Goal: Use online tool/utility: Utilize a website feature to perform a specific function

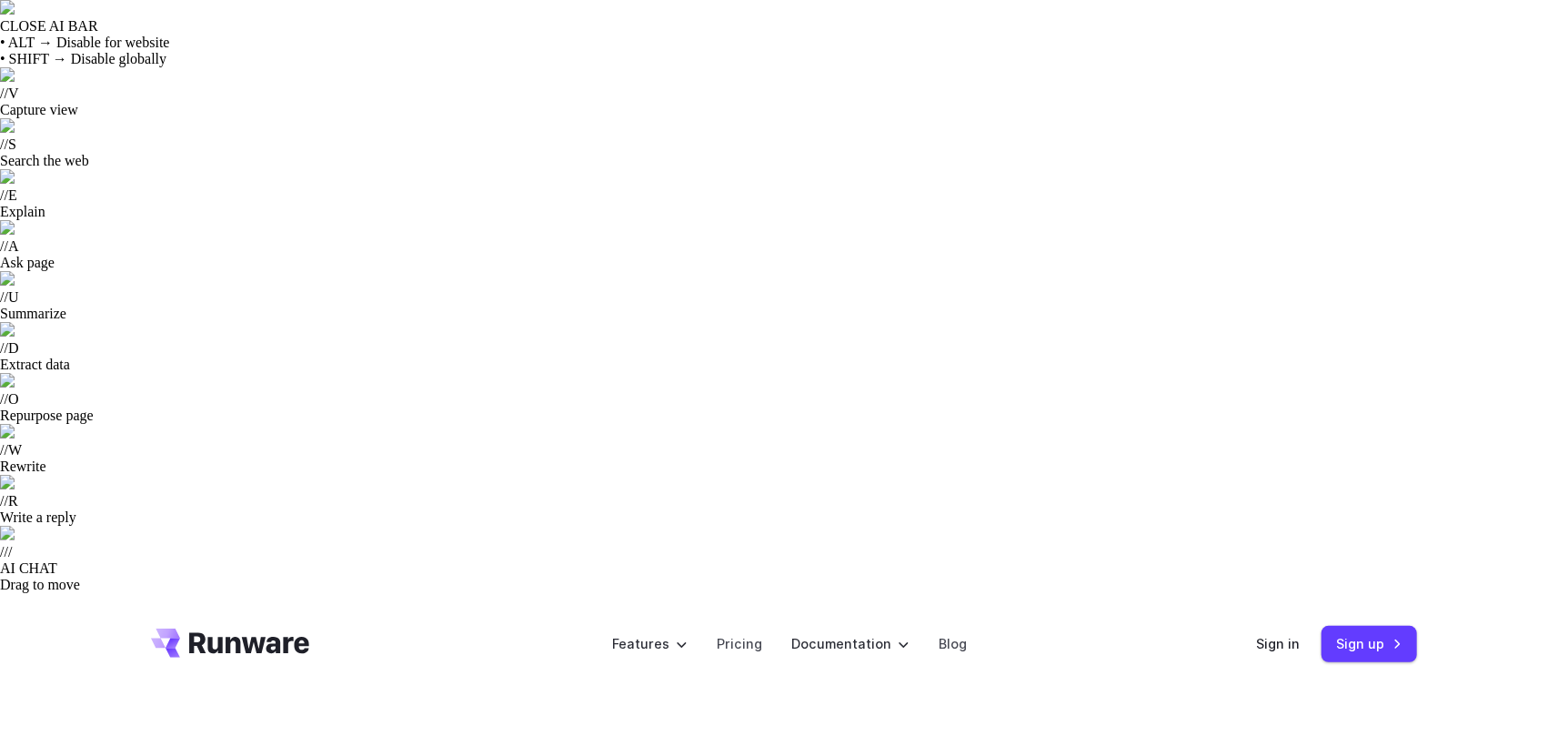
click at [1267, 626] on div "Sign in Sign up" at bounding box center [1336, 643] width 161 height 35
click at [1274, 633] on link "Sign in" at bounding box center [1277, 642] width 44 height 21
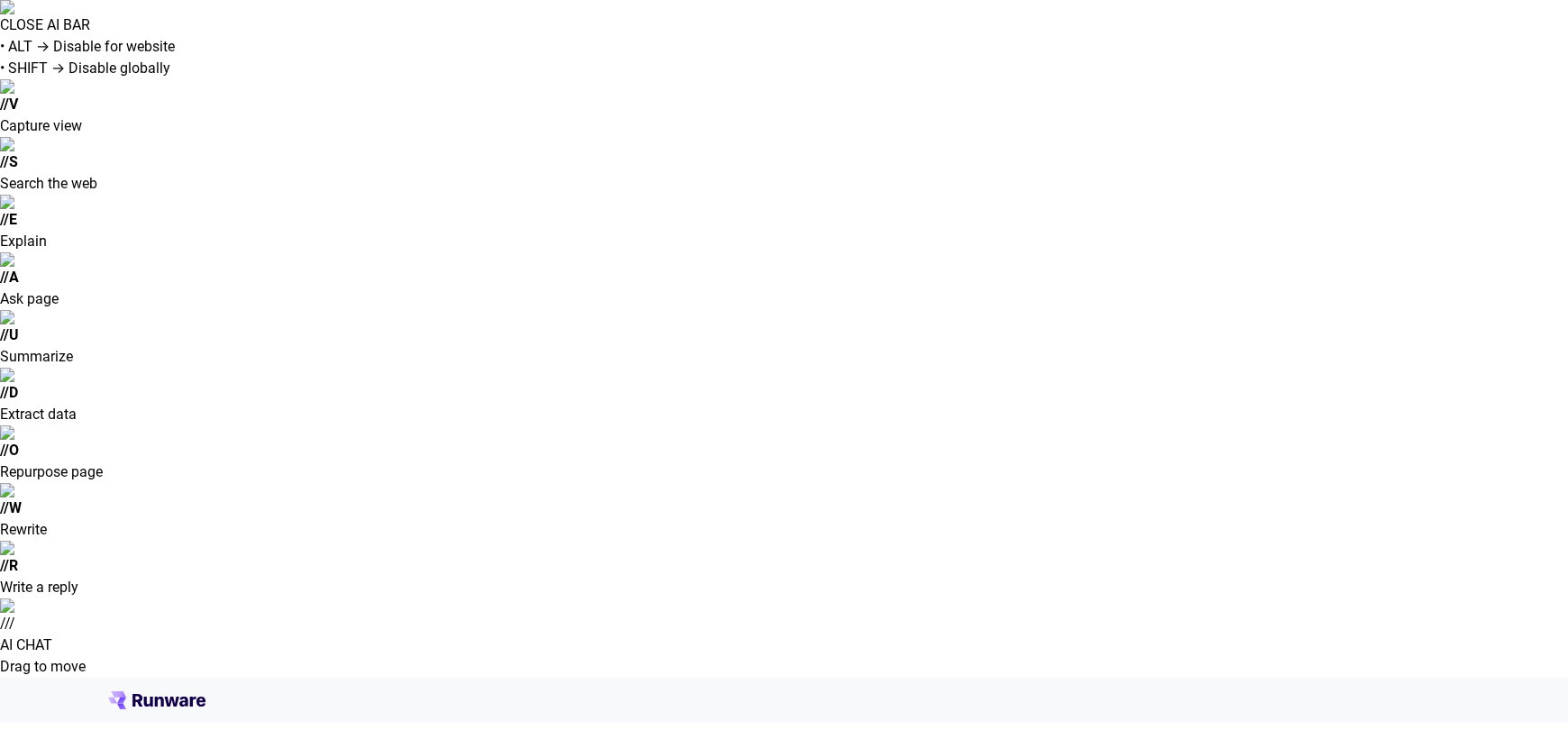
type input "**********"
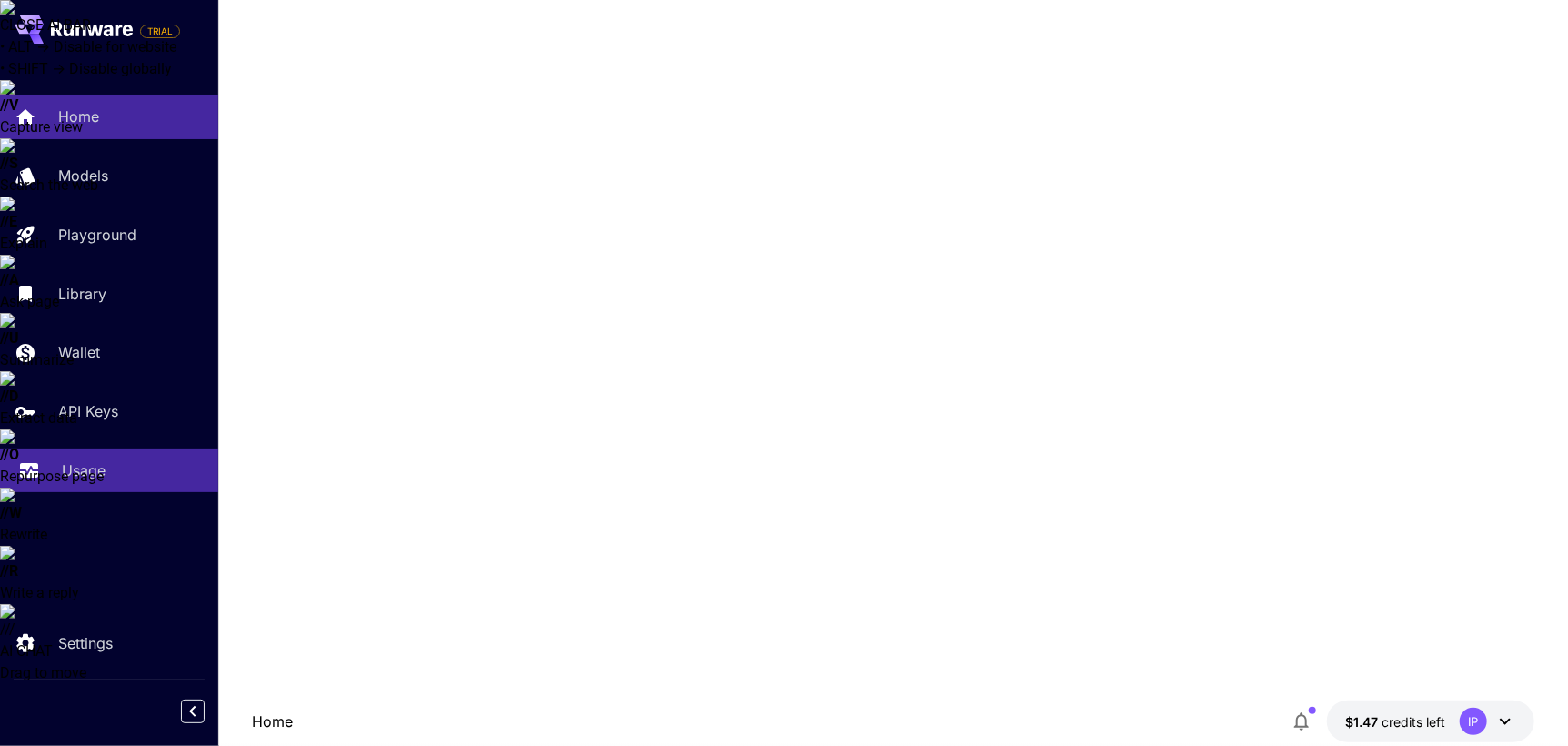
click at [79, 476] on p "Usage" at bounding box center [83, 470] width 44 height 21
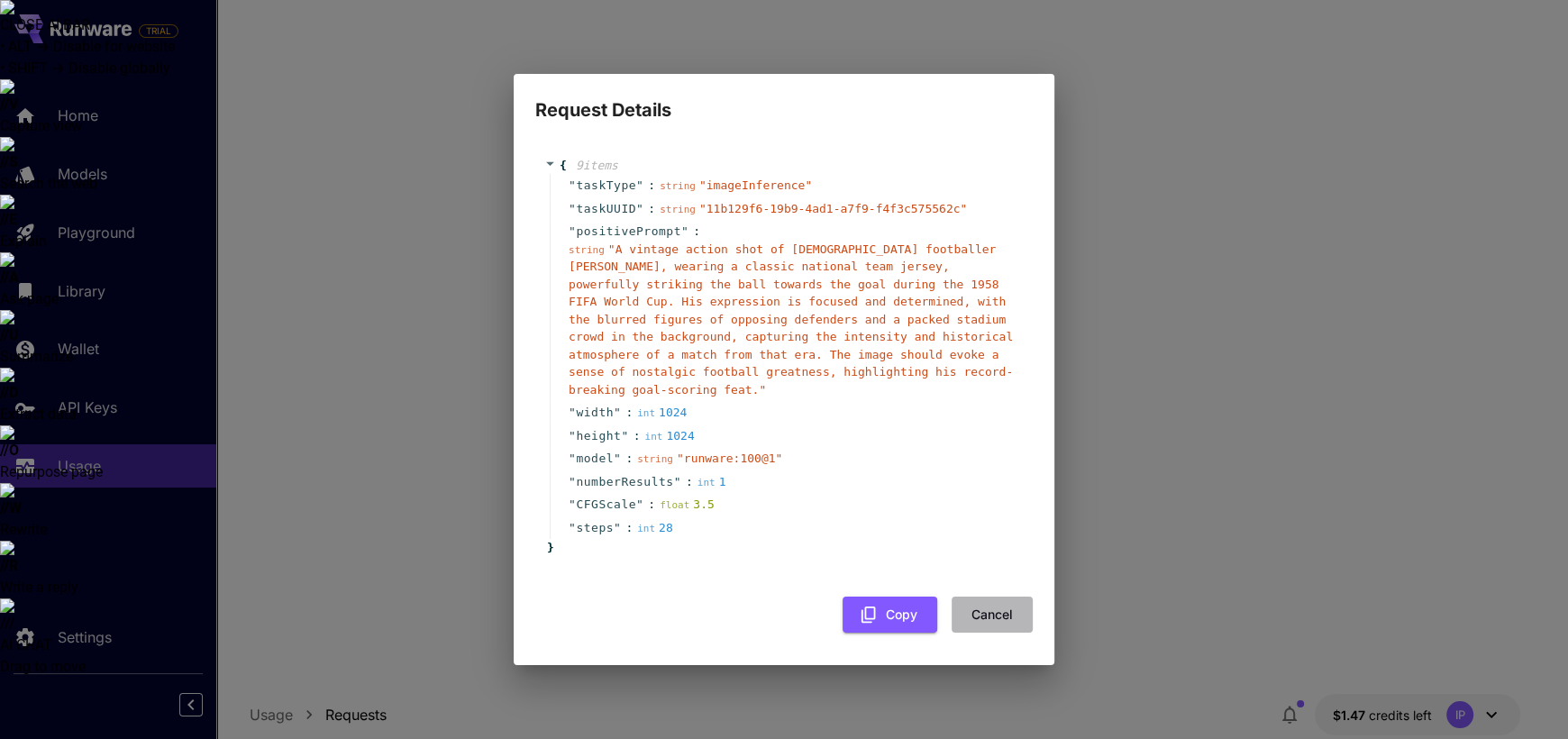
click at [996, 608] on button "Cancel" at bounding box center [992, 615] width 81 height 37
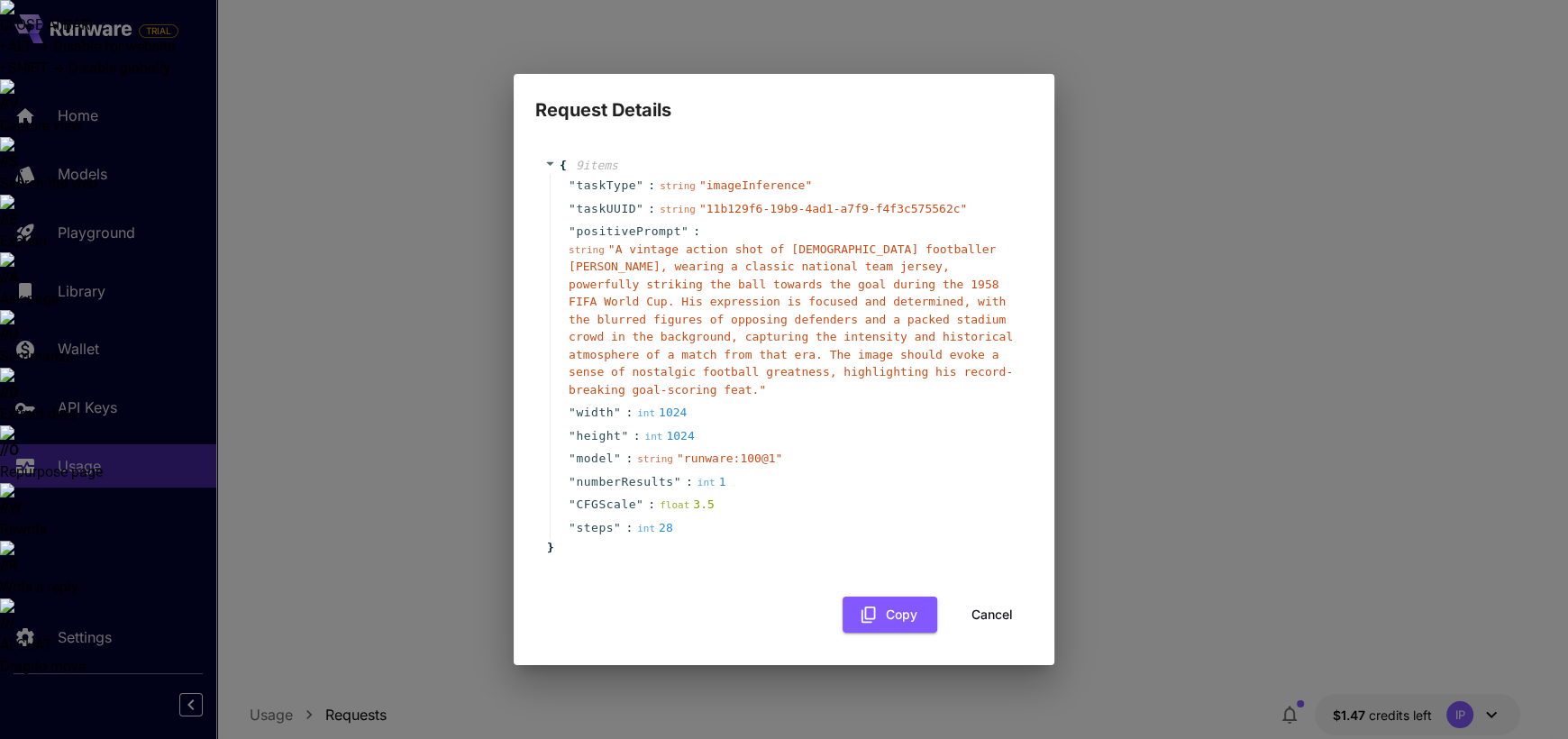
click at [674, 519] on div "" steps " : int 28" at bounding box center [786, 528] width 474 height 23
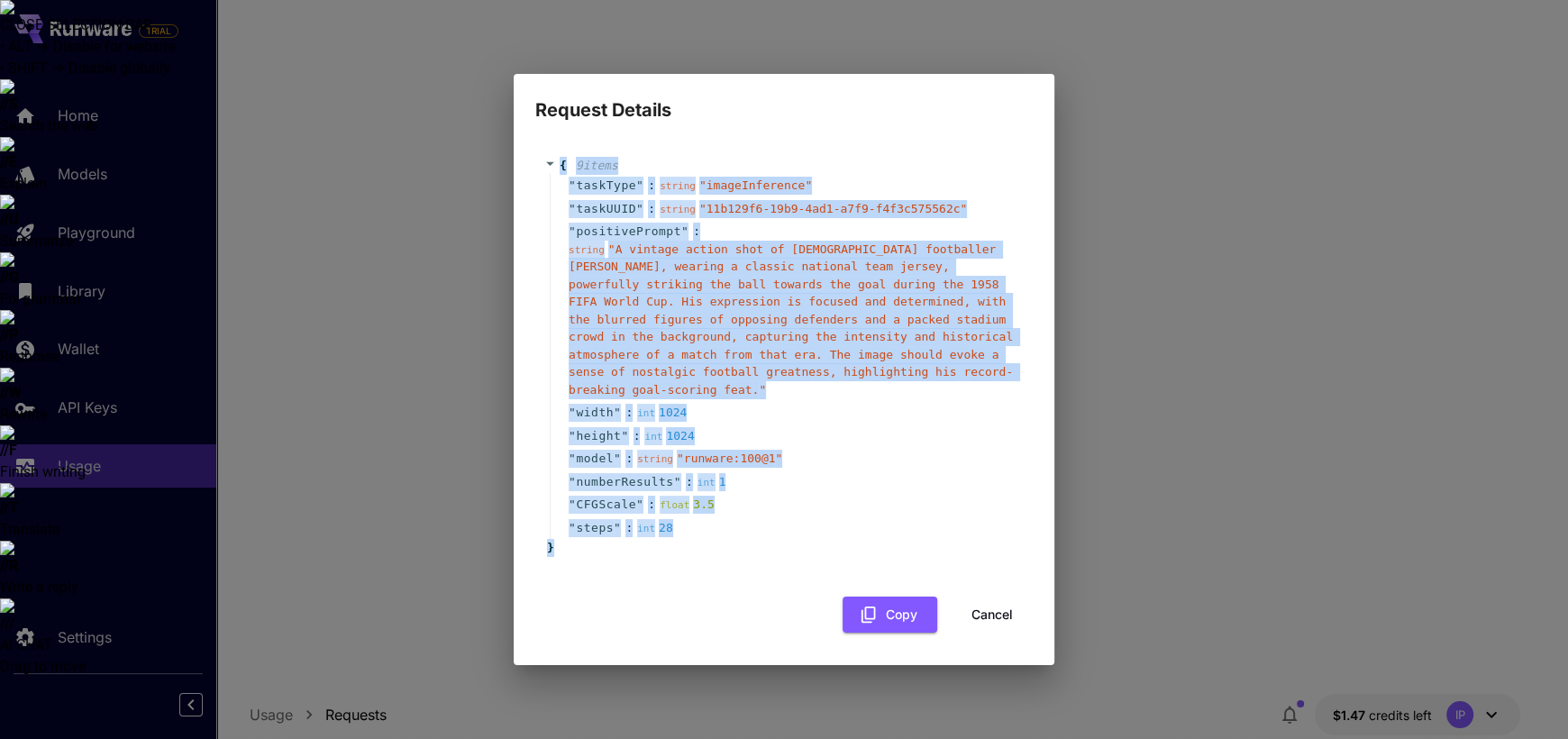
drag, startPoint x: 579, startPoint y: 538, endPoint x: 544, endPoint y: 167, distance: 372.6
click at [545, 167] on div "{ 9 item s " taskType " : string " imageInference " " taskUUID " : string " 11b…" at bounding box center [784, 357] width 479 height 400
copy div "{ 9 item s " taskType " : string " imageInference " " taskUUID " : string " 11b…"
click at [985, 598] on button "Cancel" at bounding box center [992, 615] width 81 height 37
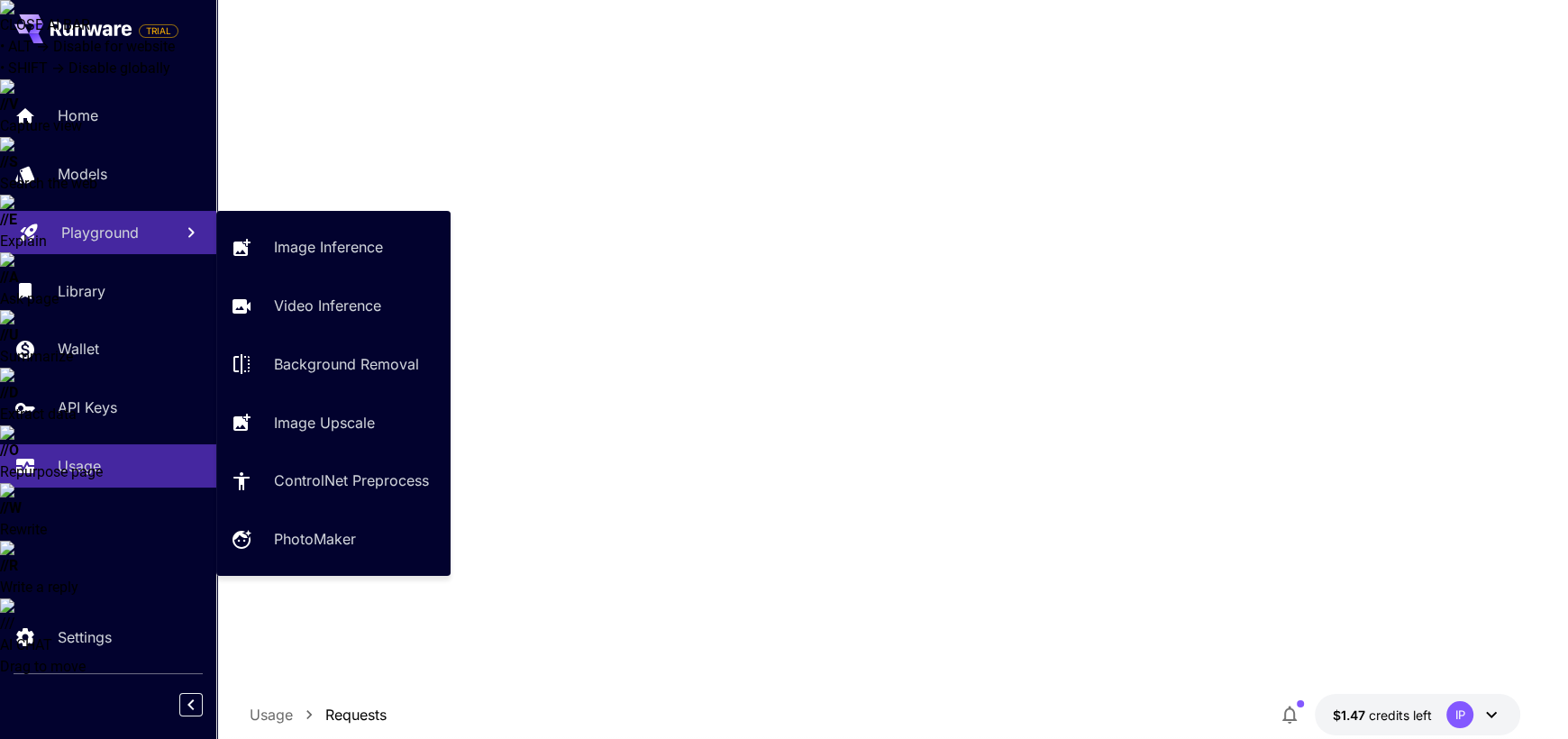
click at [121, 230] on p "Playground" at bounding box center [100, 232] width 77 height 21
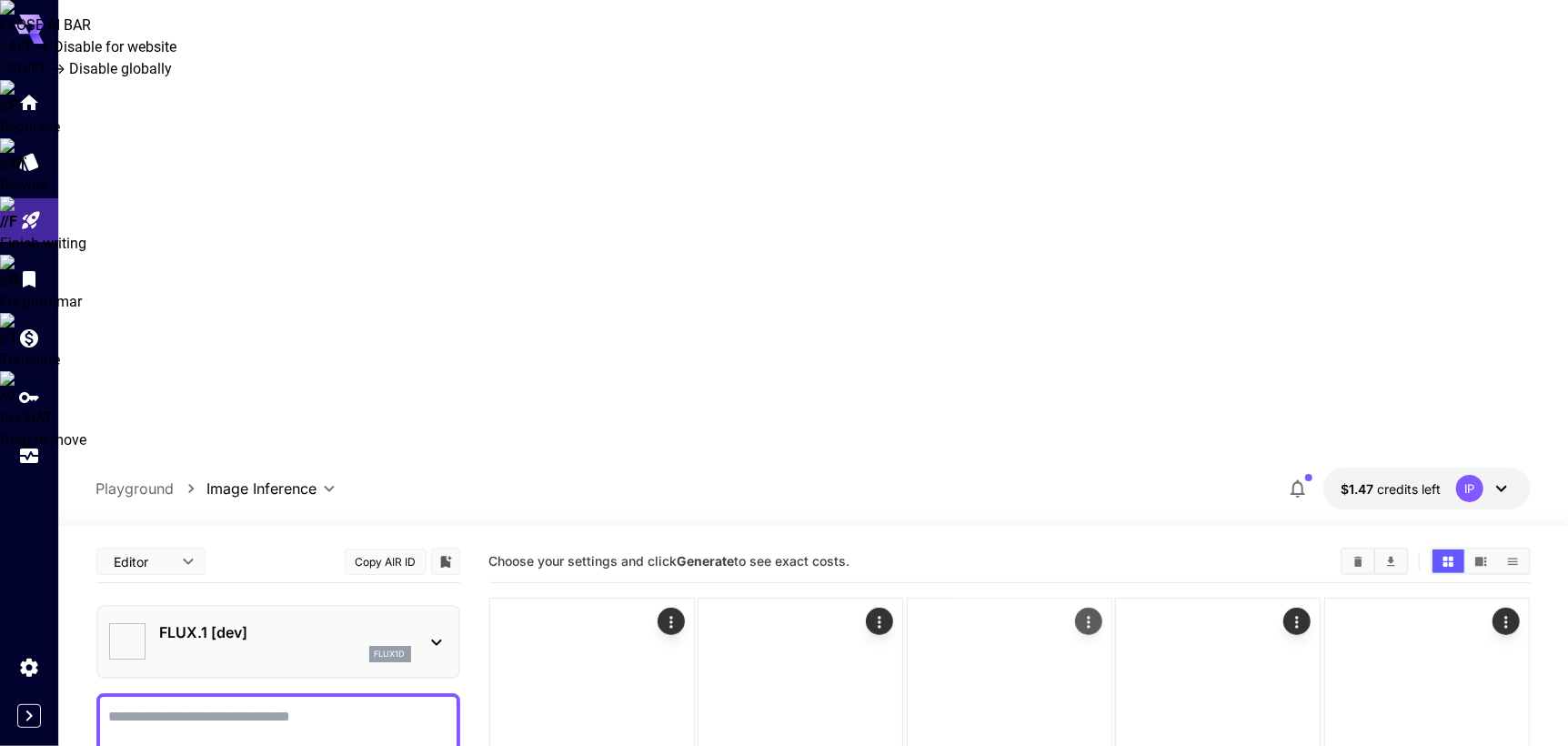
type input "**********"
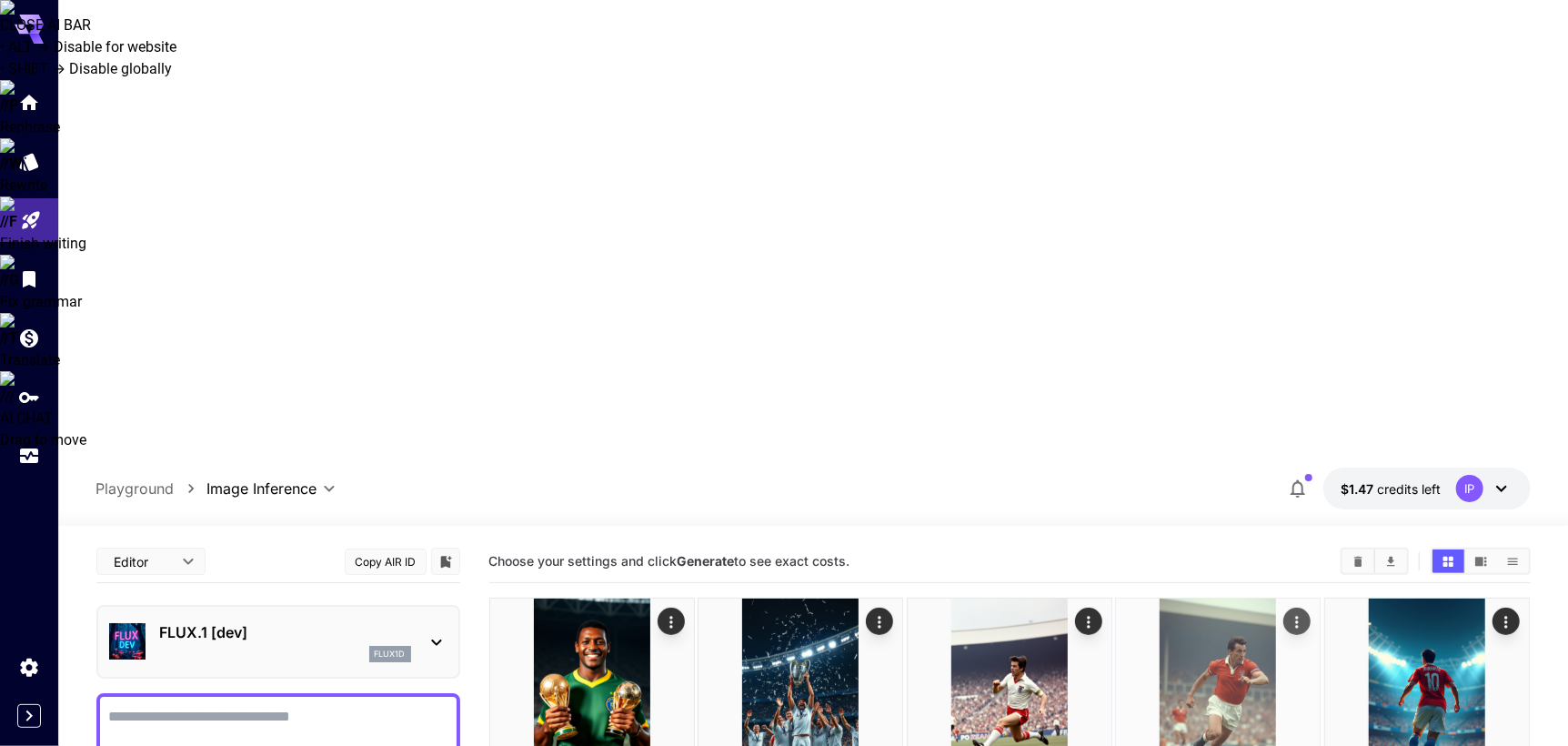
click at [1241, 599] on img at bounding box center [1217, 700] width 204 height 204
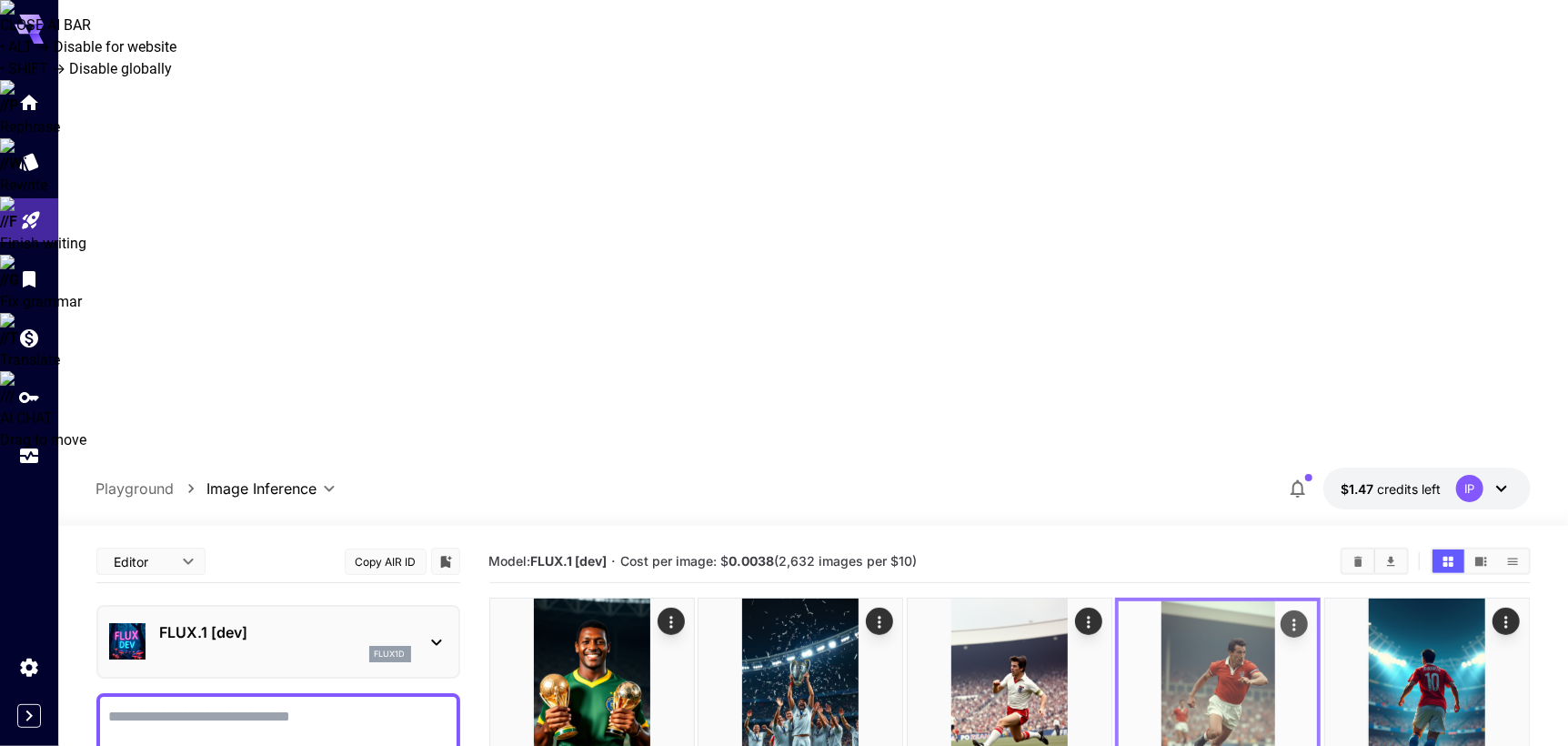
click at [1300, 616] on icon "Actions" at bounding box center [1295, 625] width 19 height 19
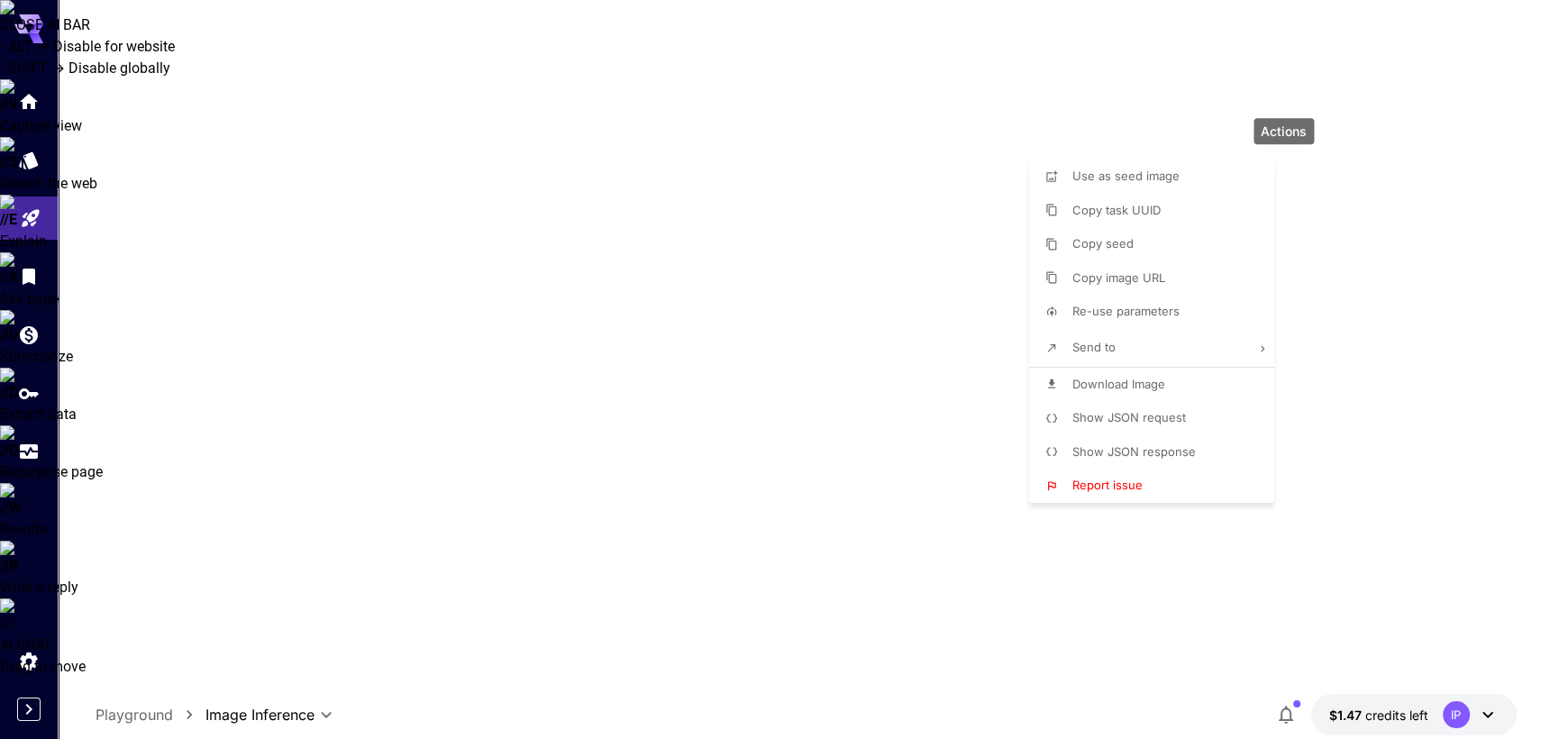
click at [1201, 416] on li "Show JSON request" at bounding box center [1157, 417] width 256 height 34
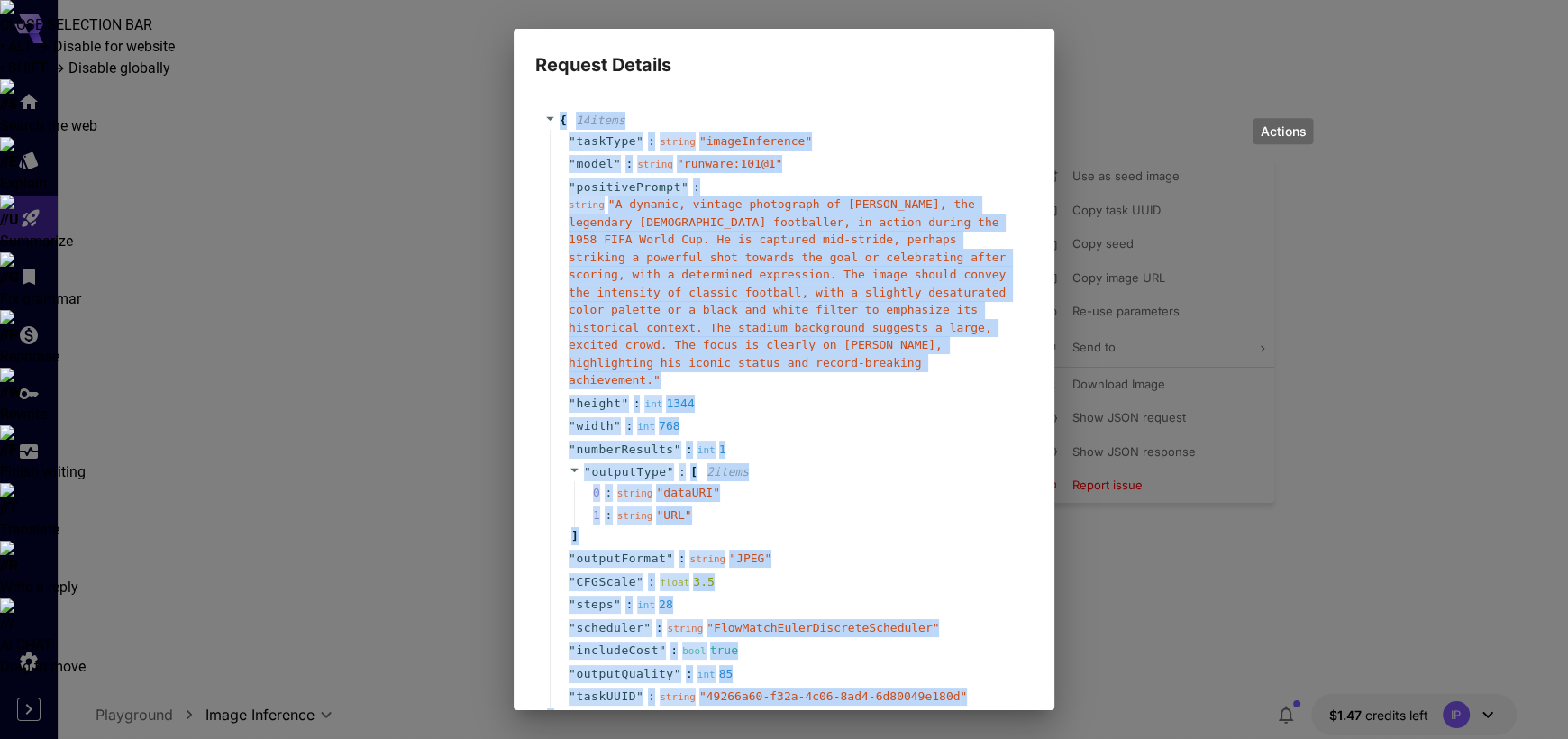
drag, startPoint x: 636, startPoint y: 602, endPoint x: 550, endPoint y: 115, distance: 494.5
click at [550, 115] on div "{ 14 item s " taskType " : string " imageInference " " model " : string " runwa…" at bounding box center [784, 419] width 497 height 650
copy div "{ 14 item s " taskType " : string " imageInference " " model " : string " runwa…"
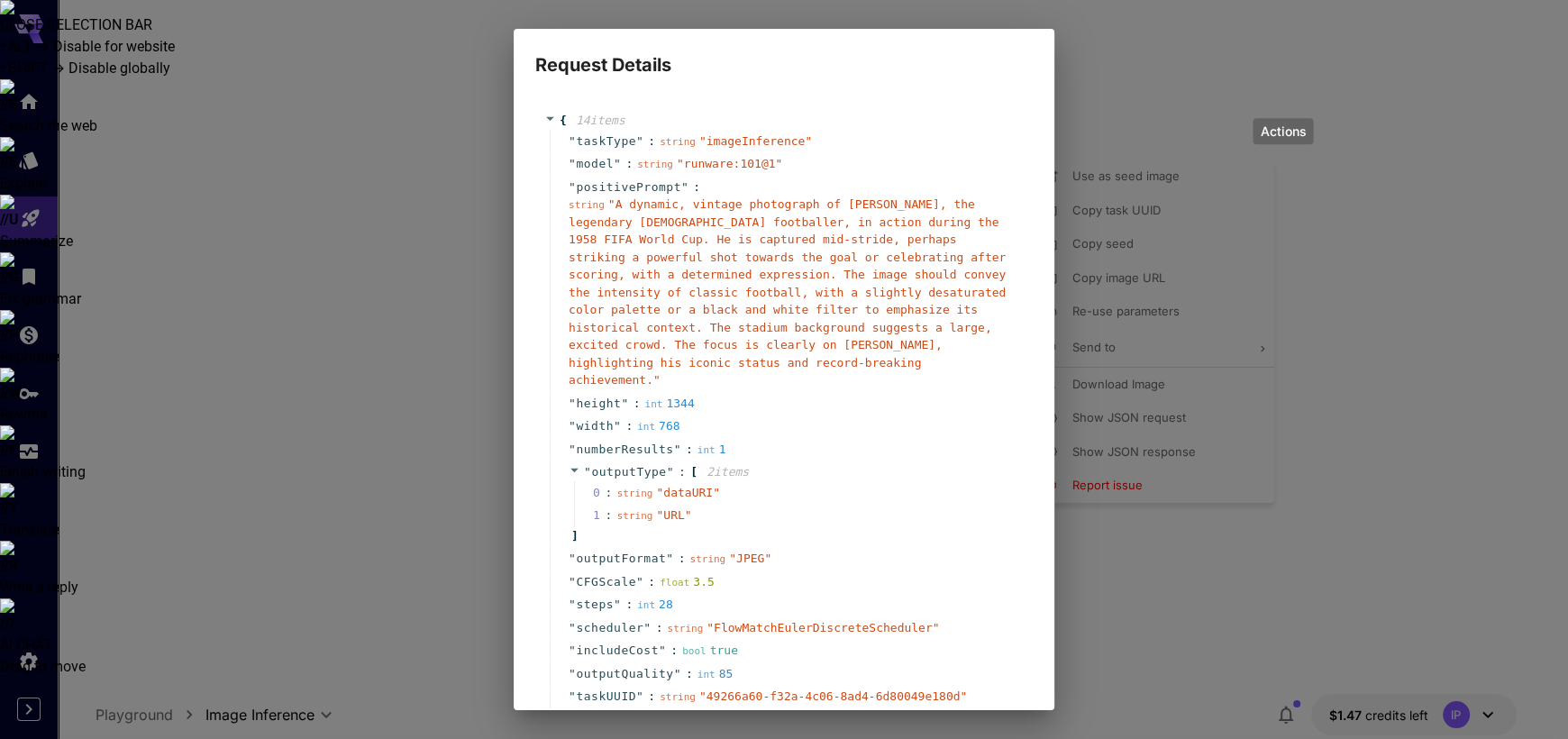
click at [1113, 51] on div "Request Details { 14 item s " taskType " : string " imageInference " " model " …" at bounding box center [784, 370] width 1568 height 739
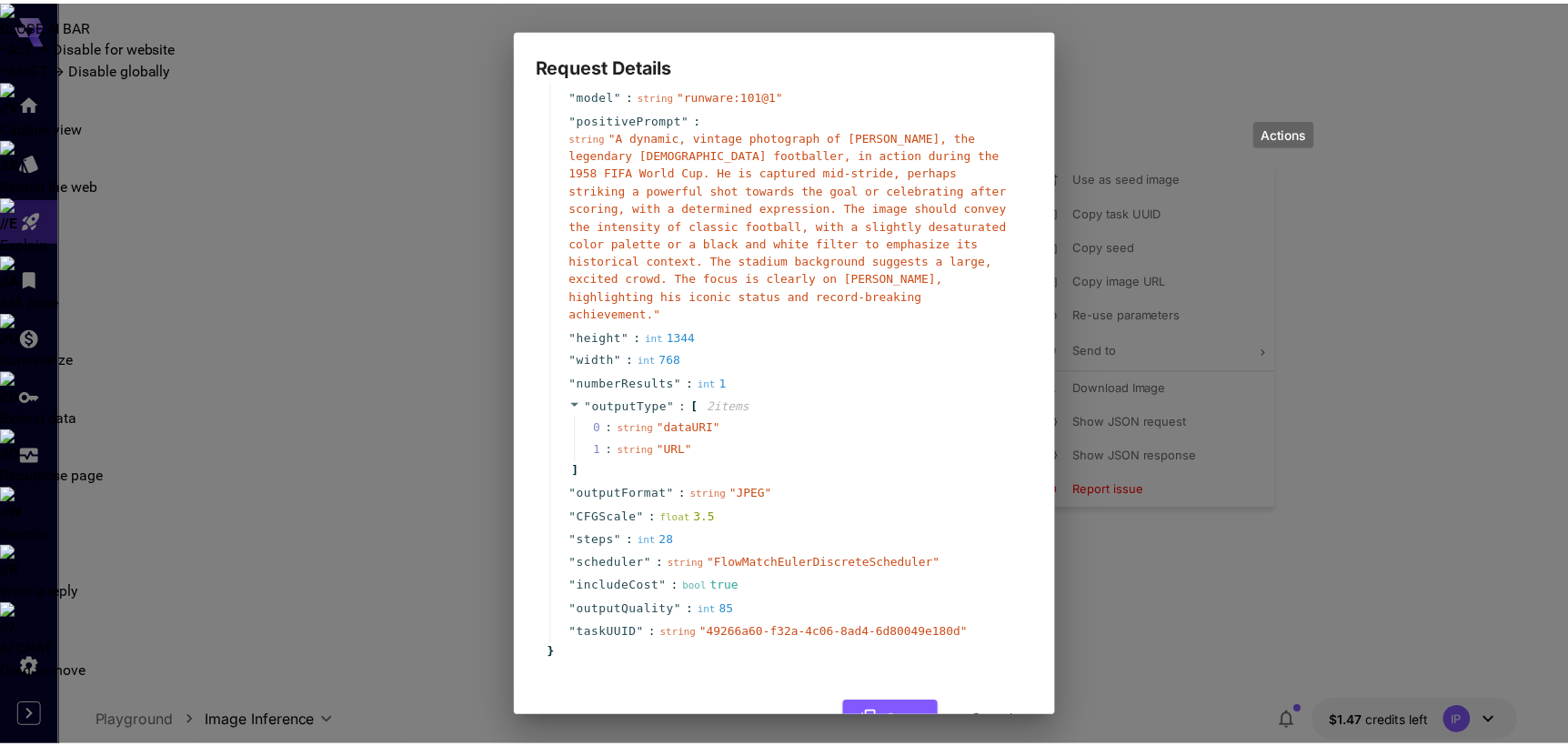
scroll to position [106, 0]
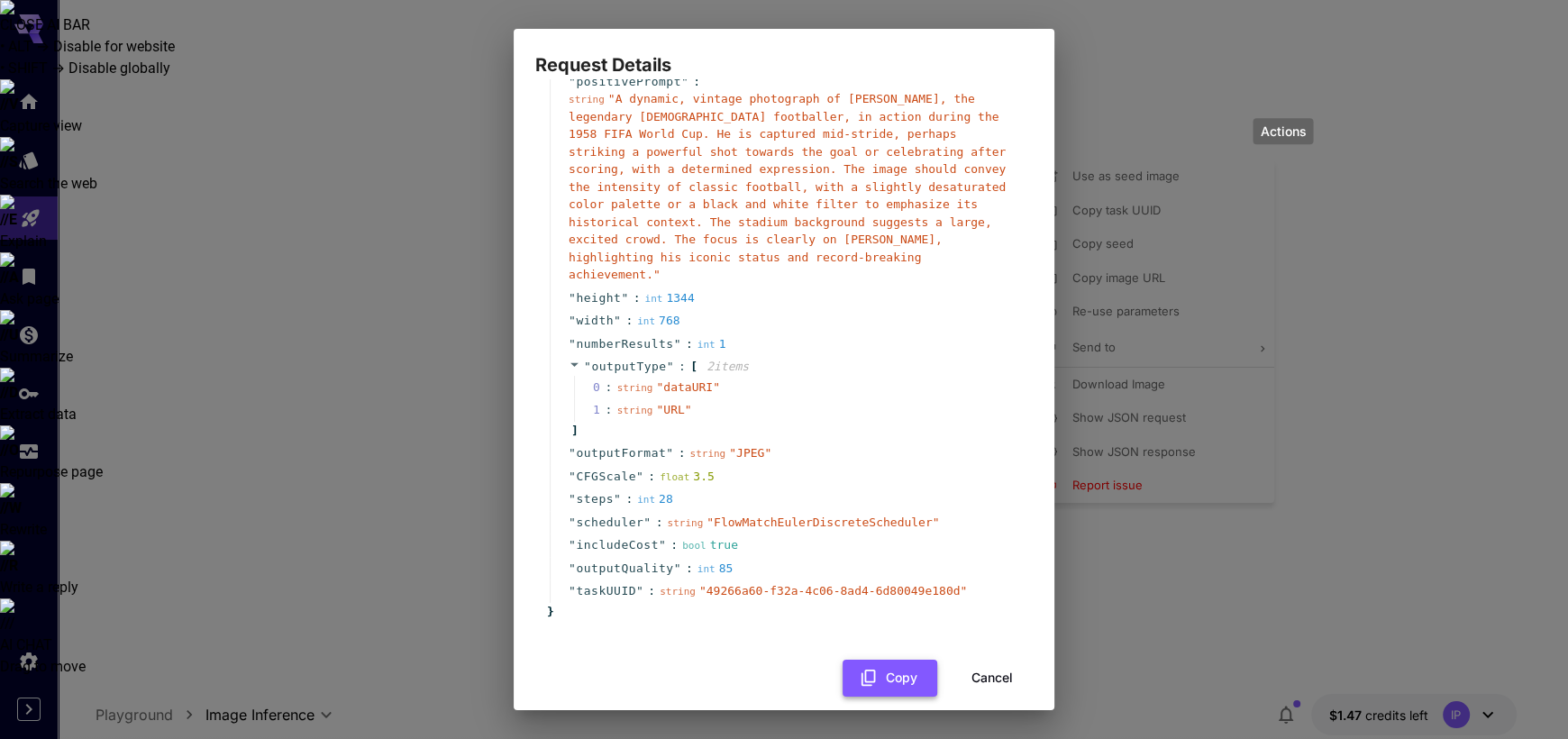
click at [900, 661] on button "Copy" at bounding box center [890, 678] width 95 height 37
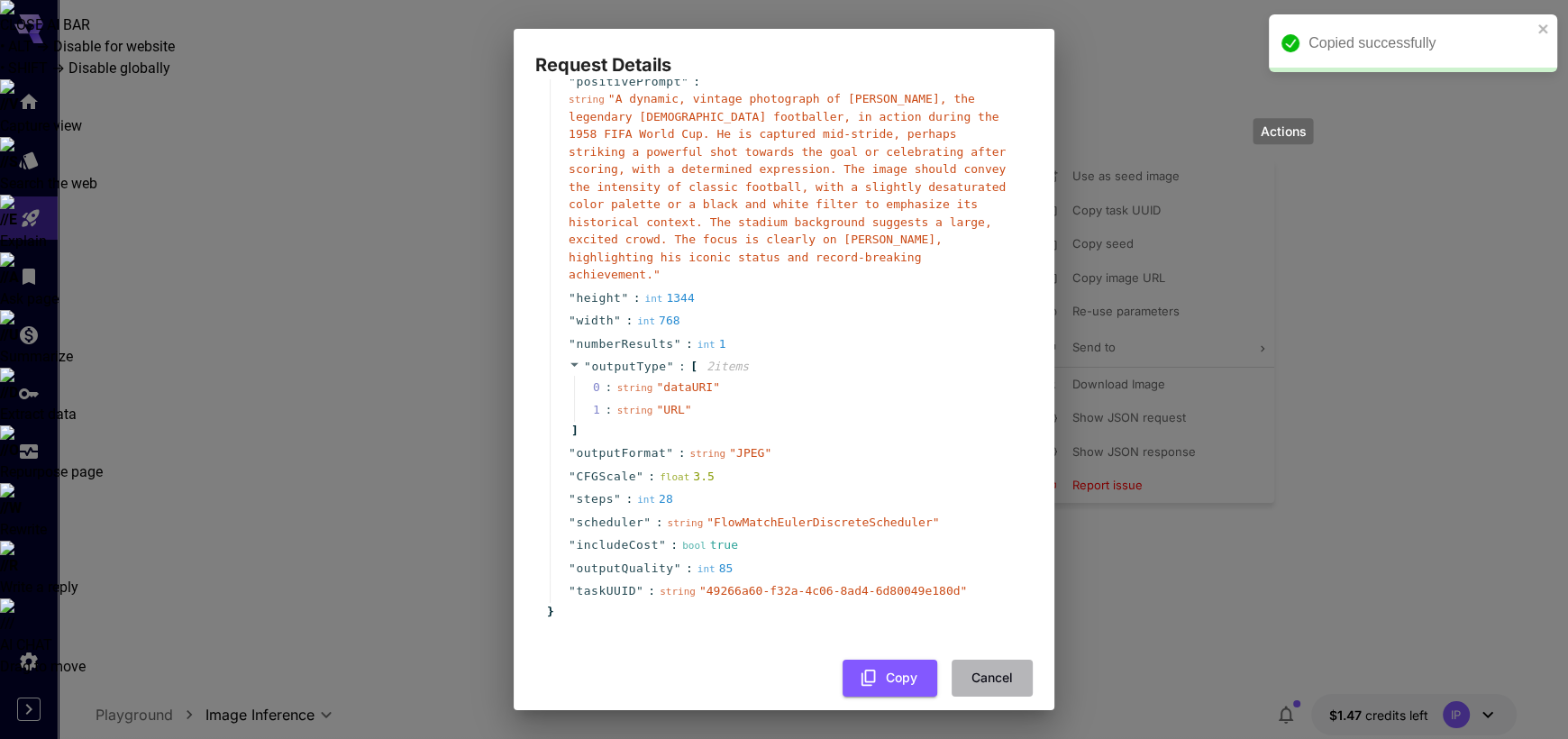
click at [988, 661] on button "Cancel" at bounding box center [992, 678] width 81 height 37
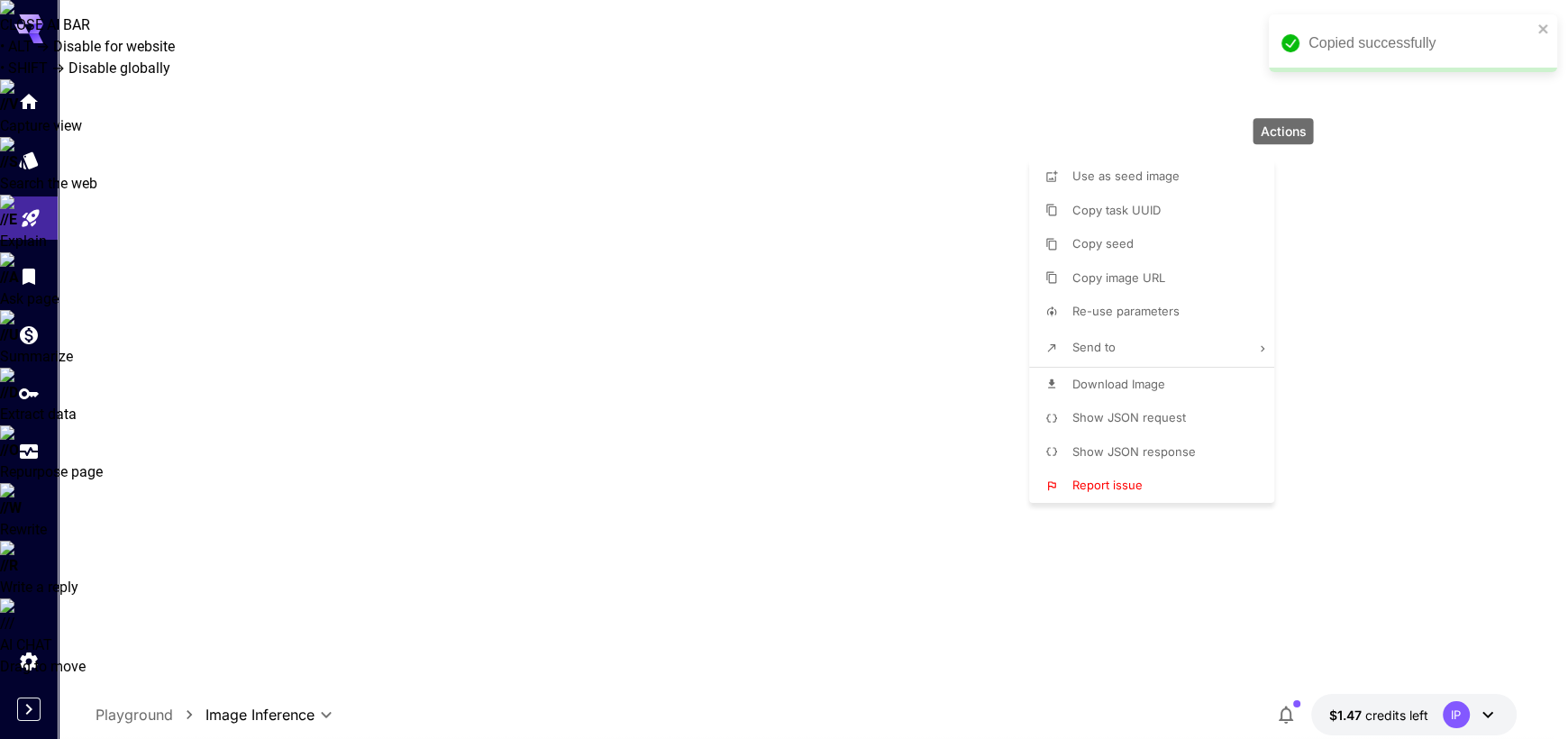
click at [1134, 81] on div at bounding box center [784, 370] width 1568 height 739
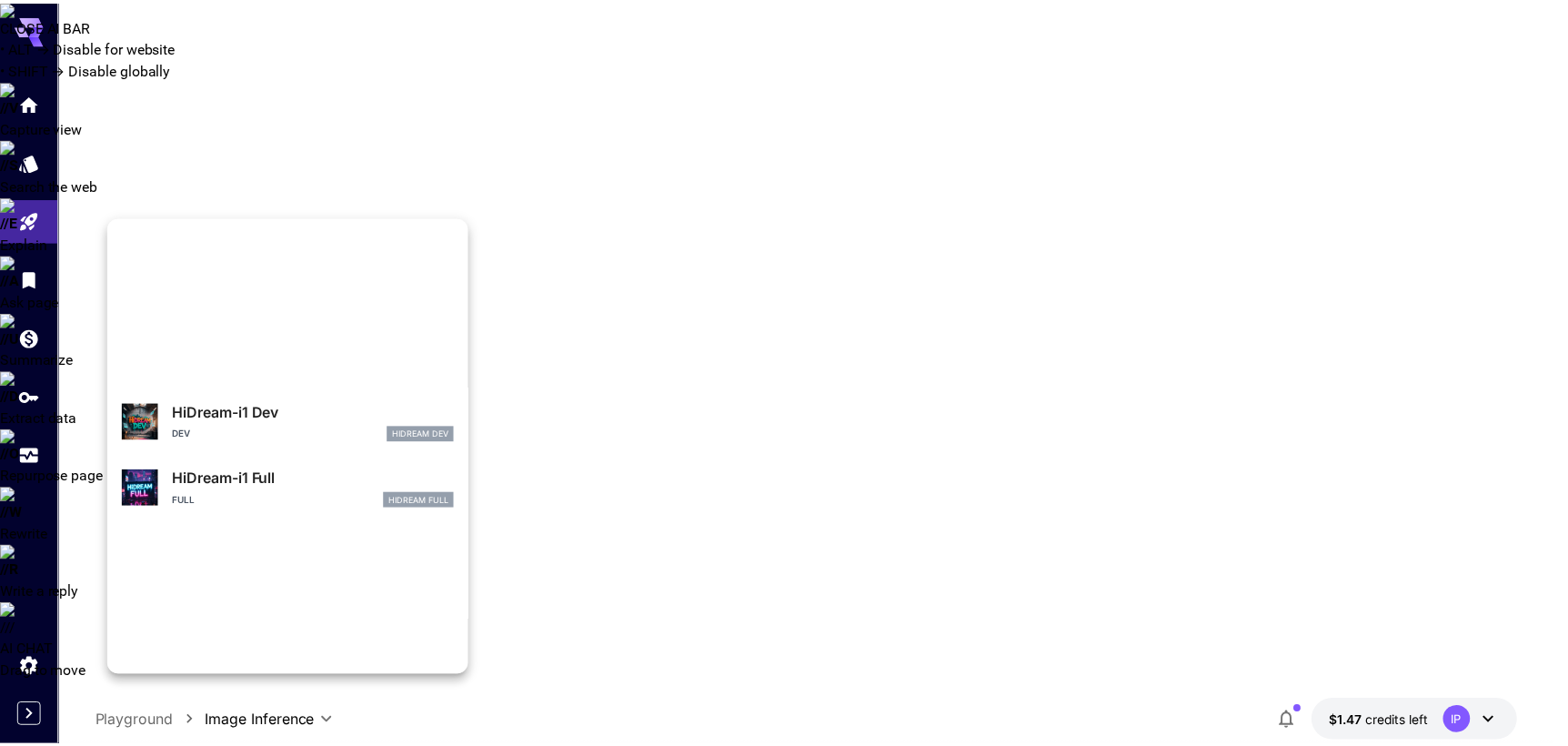
scroll to position [1981, 0]
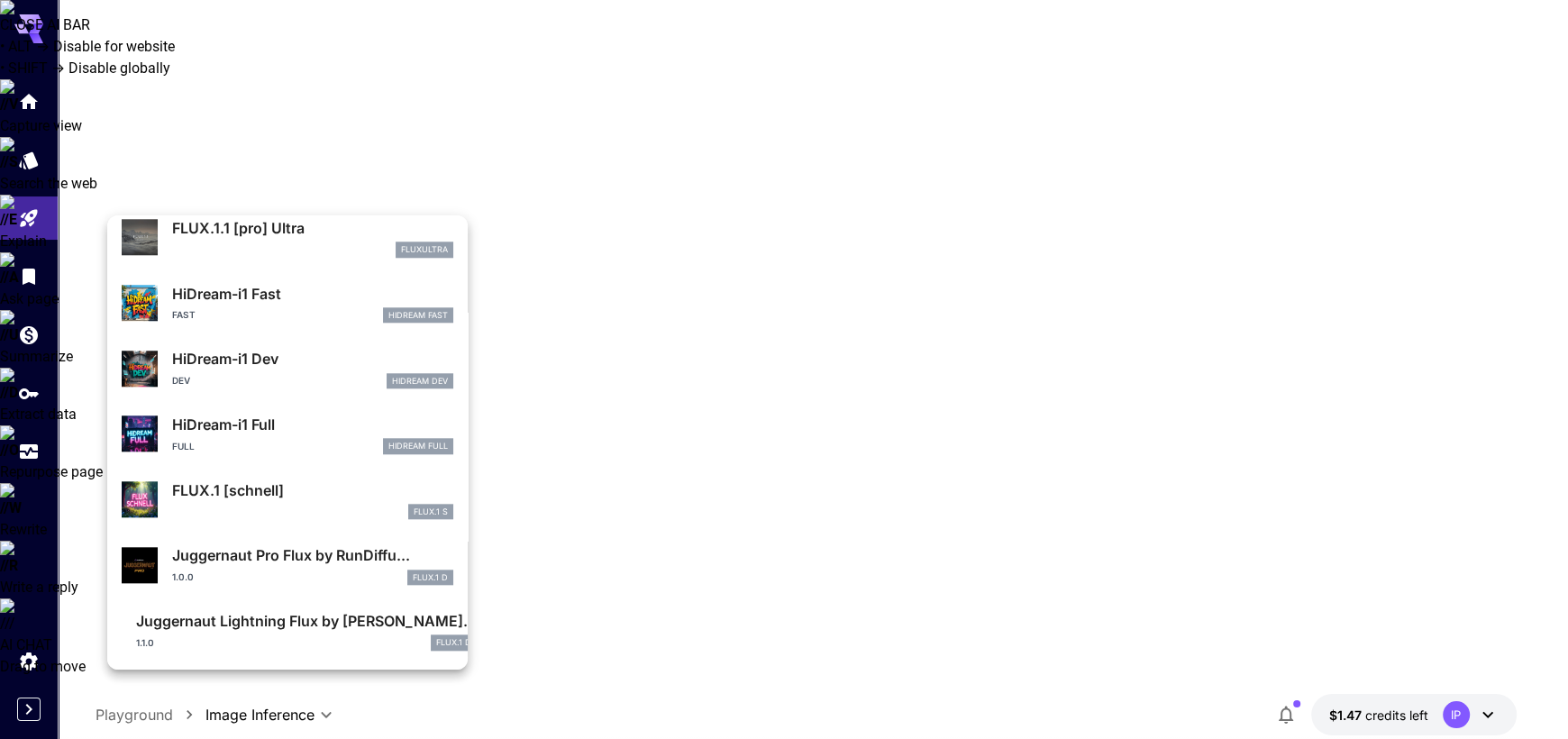
click at [281, 486] on p "FLUX.1 [schnell]" at bounding box center [312, 489] width 281 height 21
type input "*"
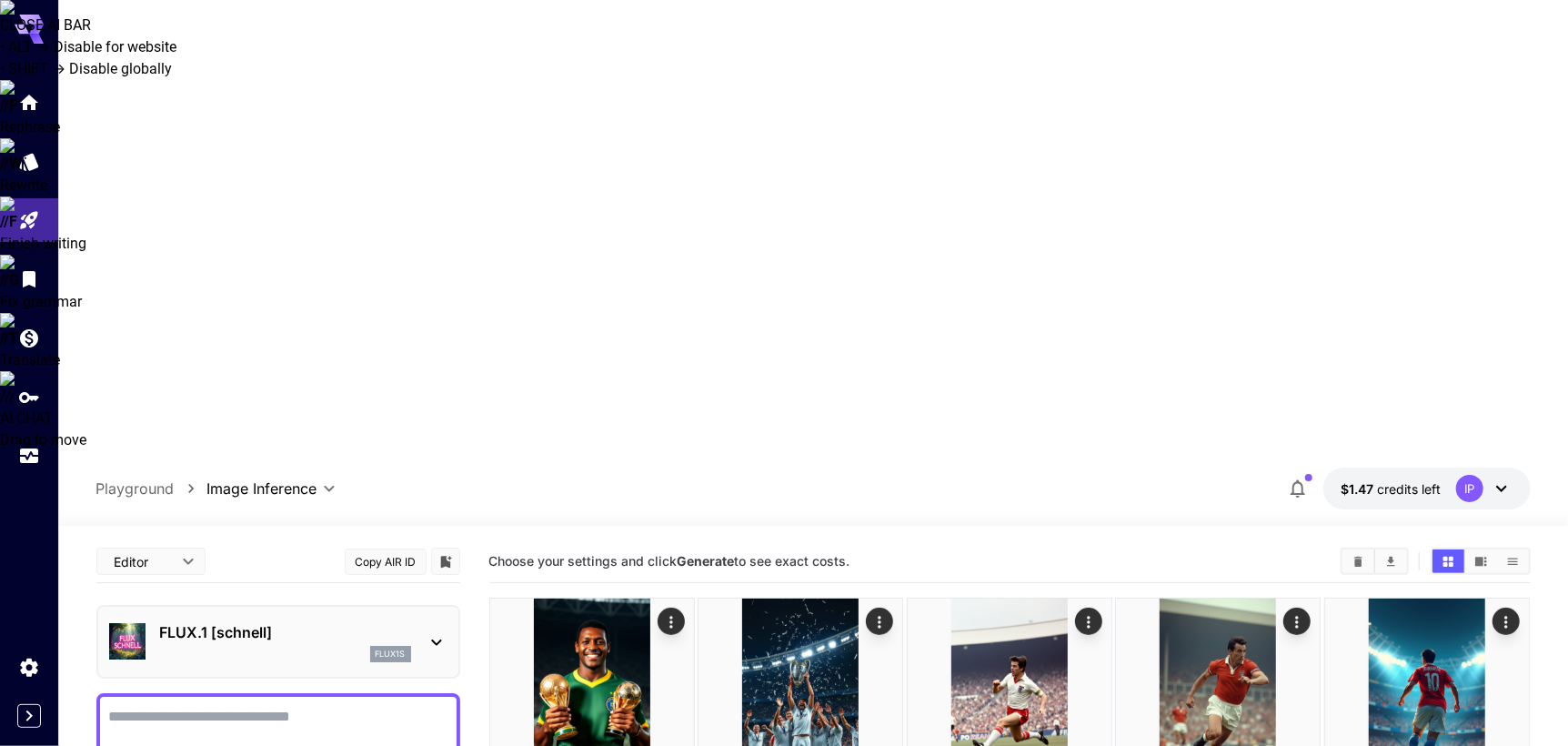
paste textarea "**********"
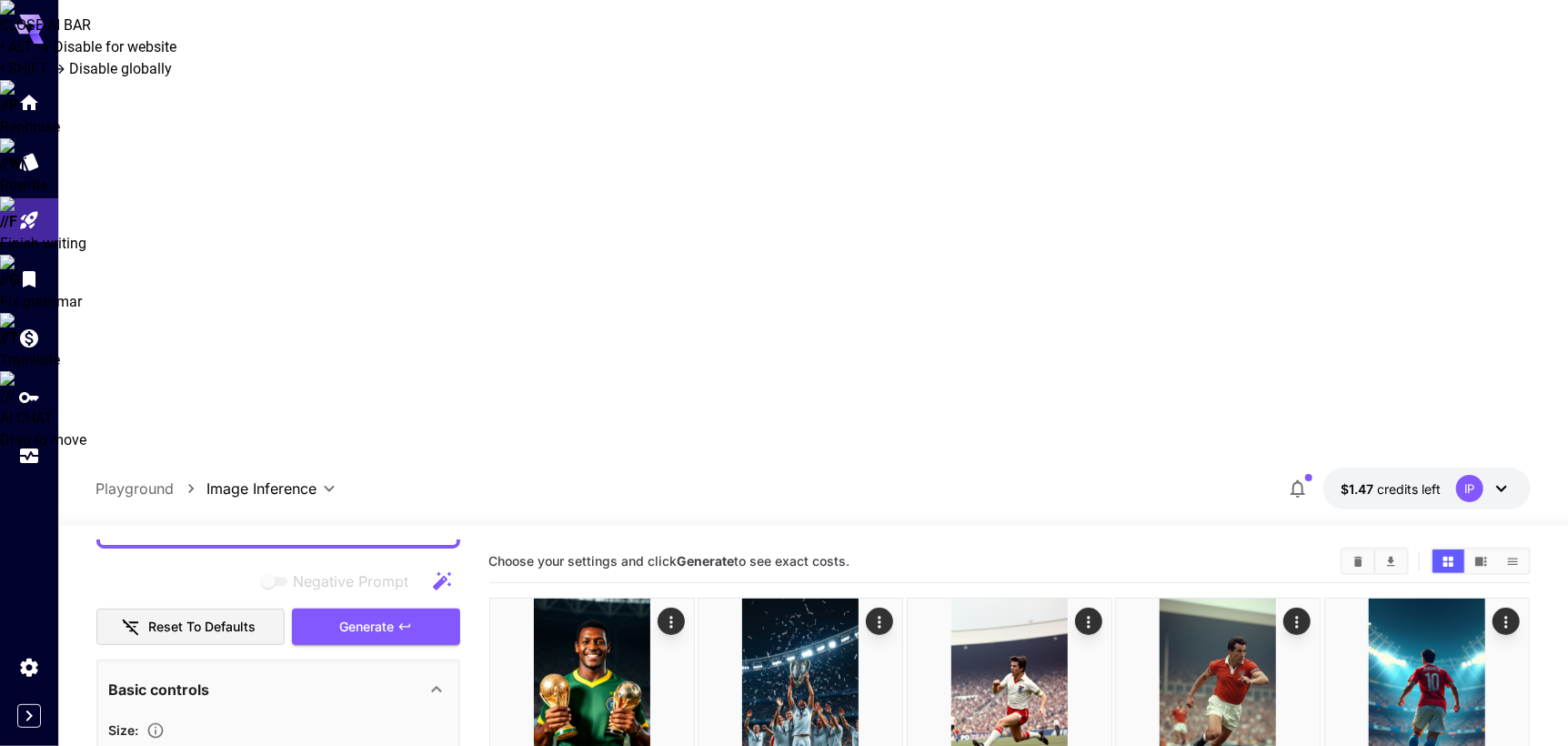
type textarea "**********"
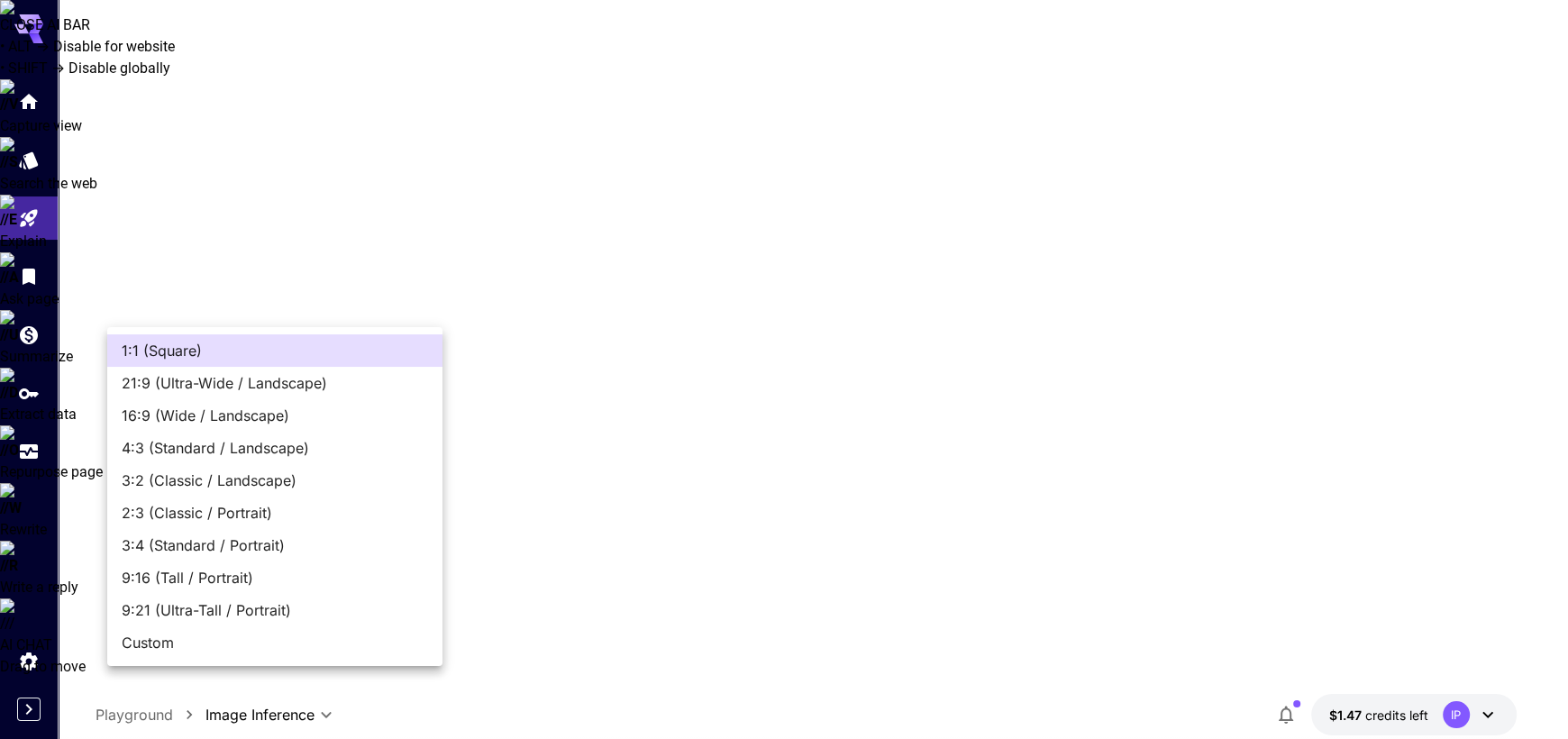
click at [243, 574] on span "9:16 (Tall / Portrait)" at bounding box center [275, 577] width 307 height 21
type input "**********"
type input "***"
type input "****"
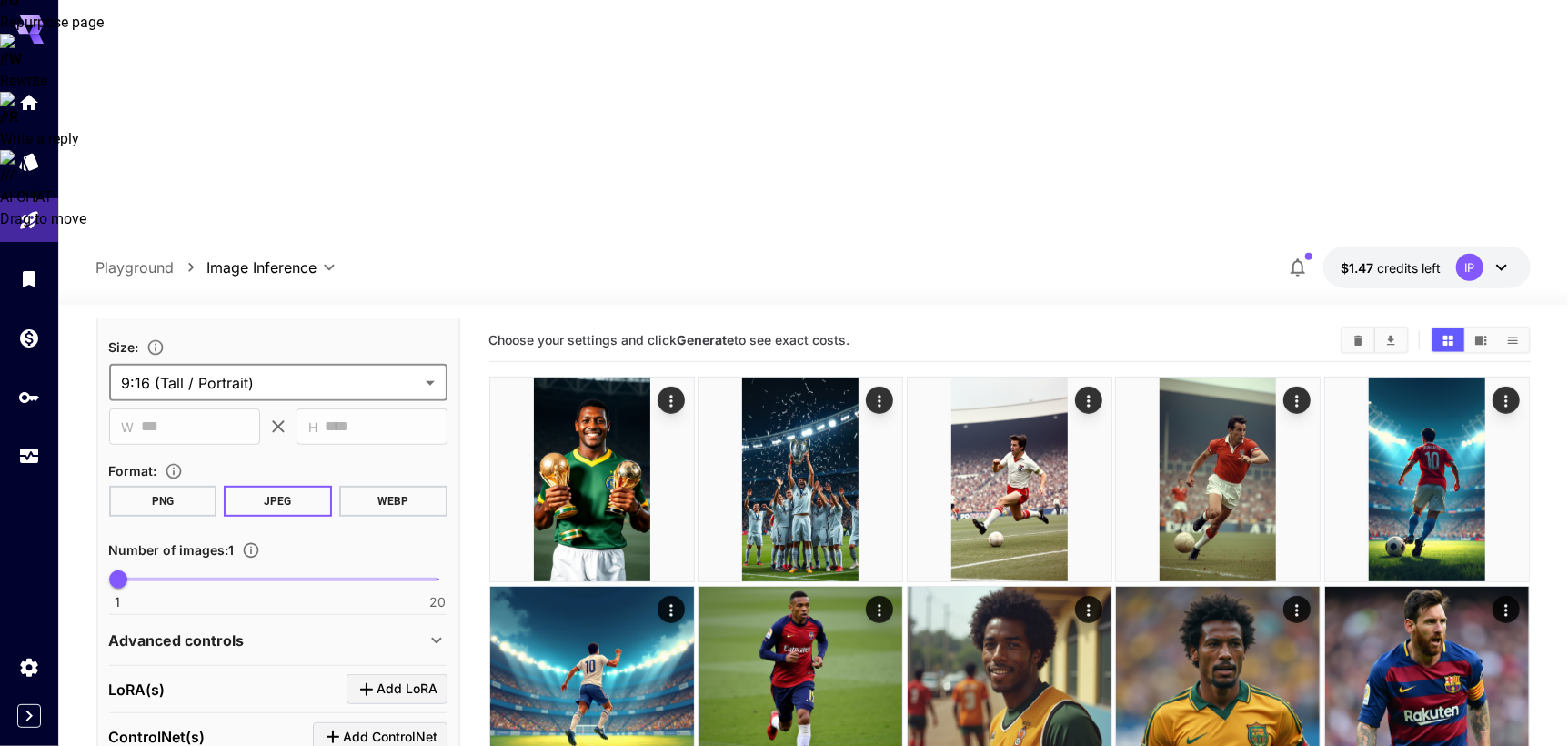
scroll to position [161, 0]
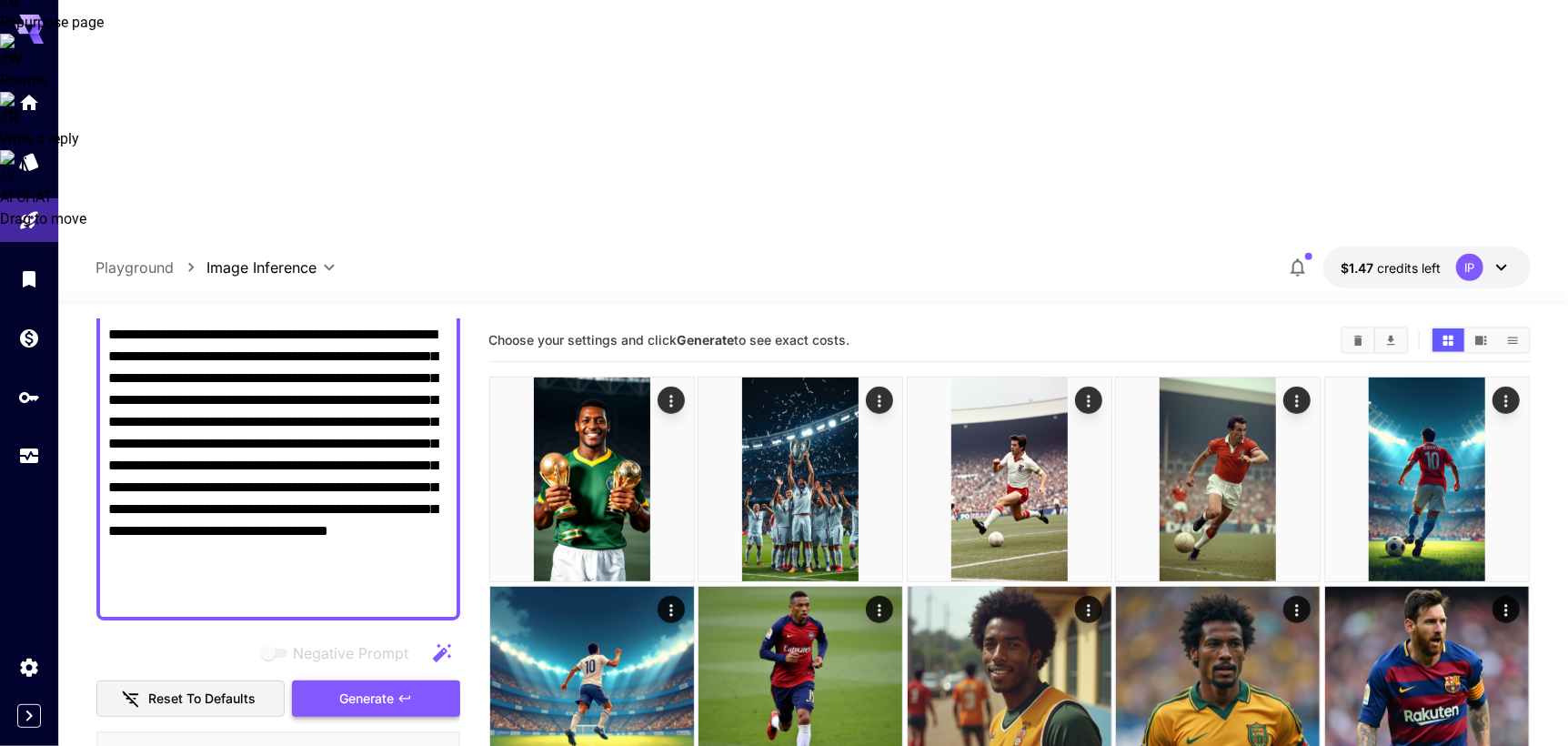
click at [346, 687] on span "Generate" at bounding box center [366, 698] width 55 height 22
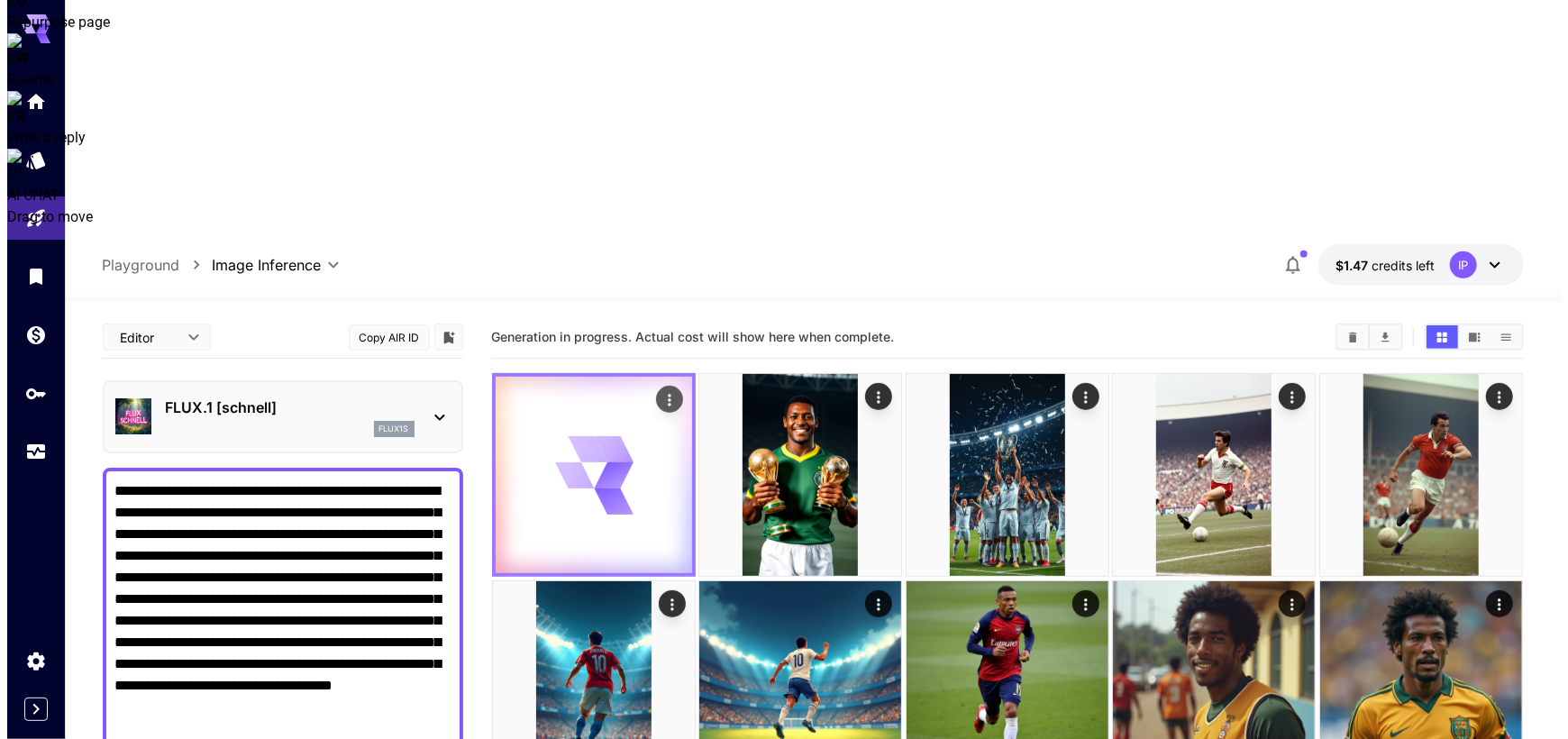
scroll to position [0, 0]
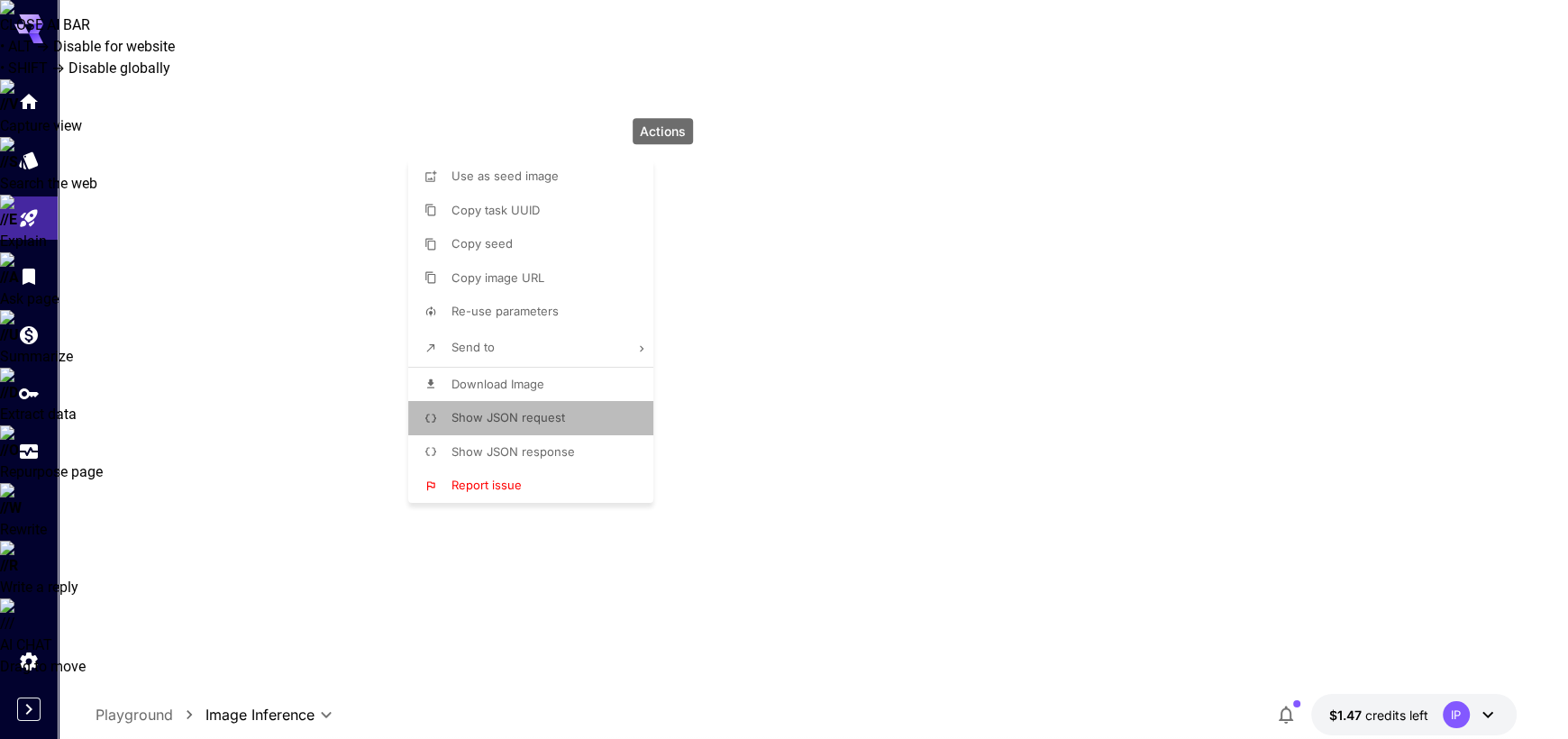
click at [579, 422] on li "Show JSON request" at bounding box center [536, 417] width 256 height 34
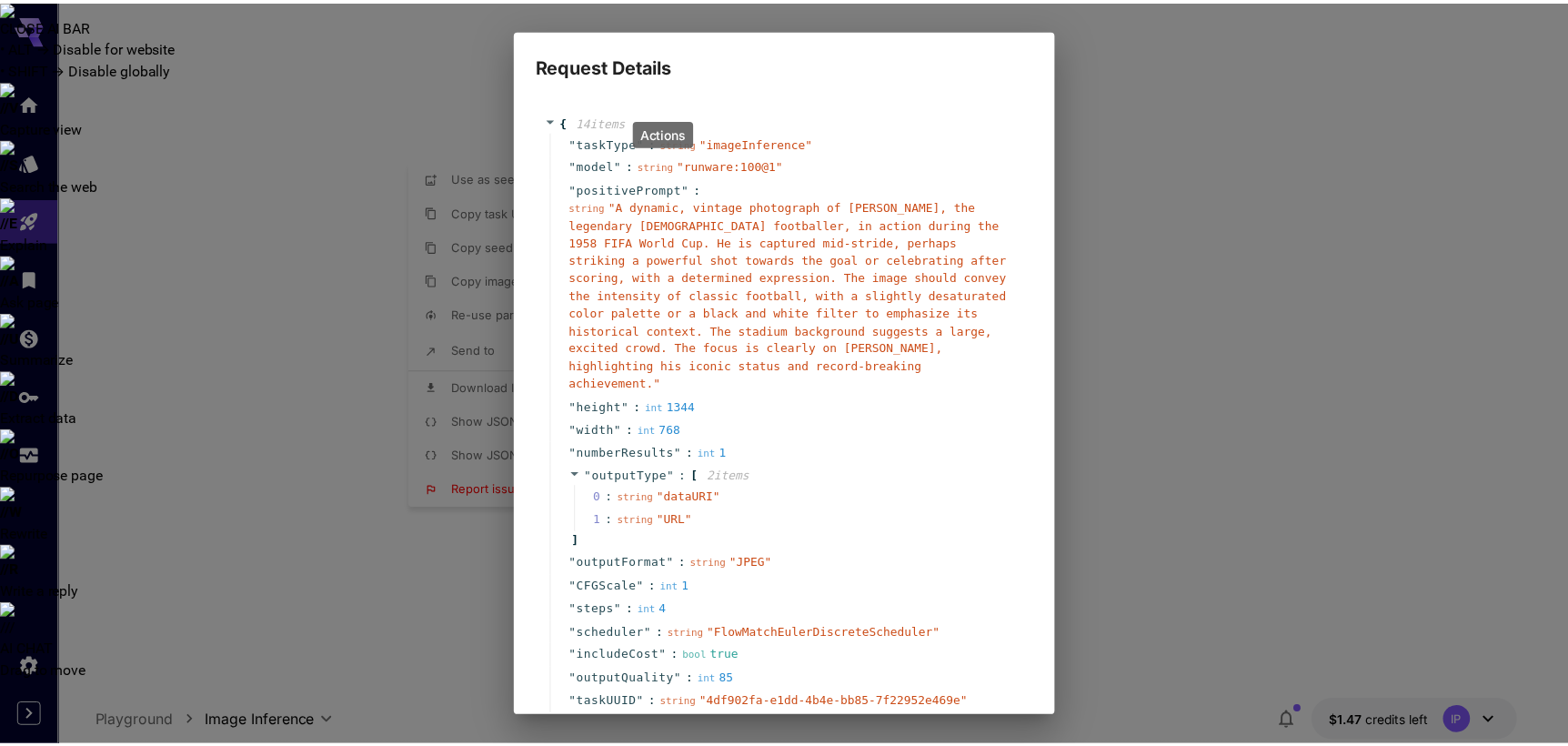
scroll to position [106, 0]
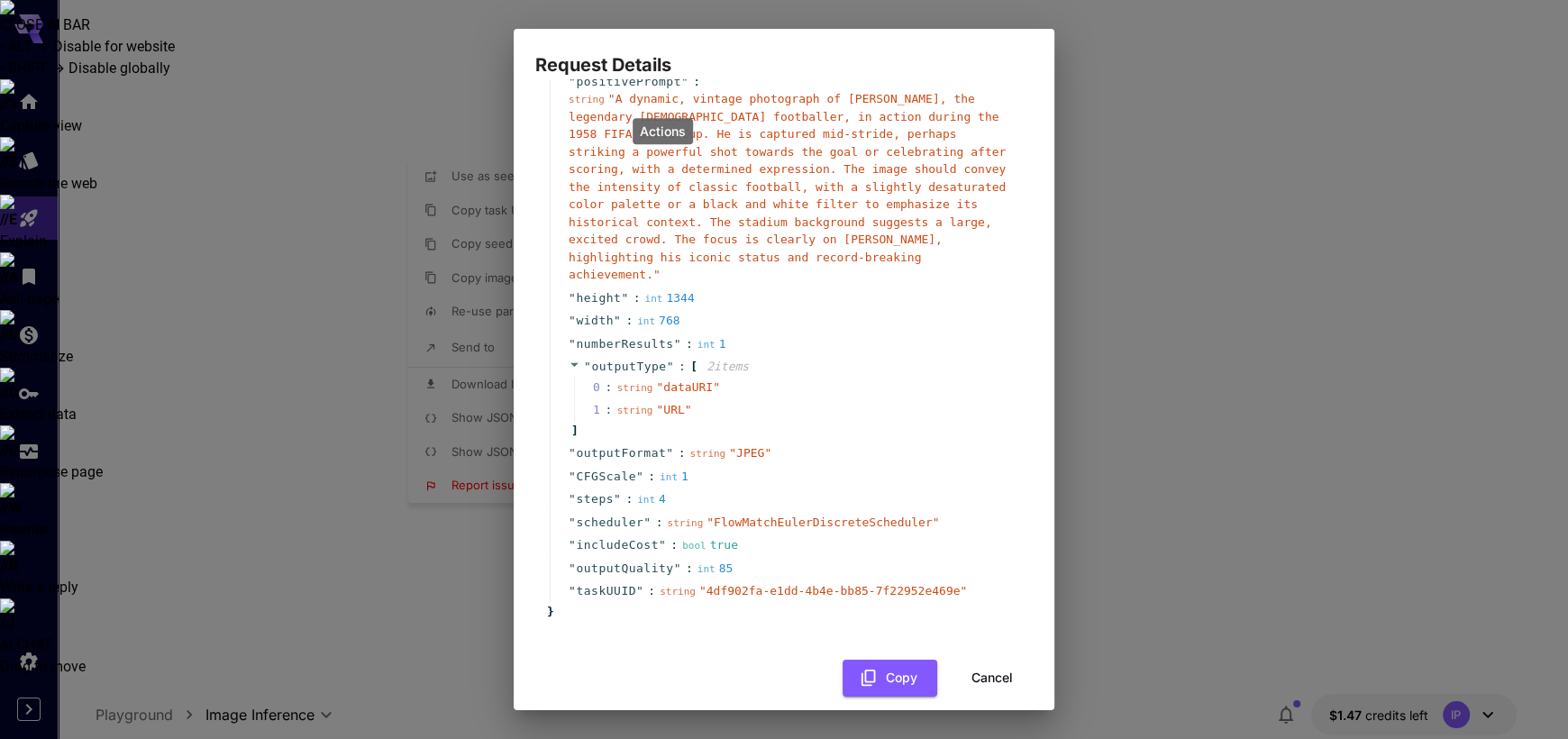
click at [989, 660] on button "Cancel" at bounding box center [992, 678] width 81 height 37
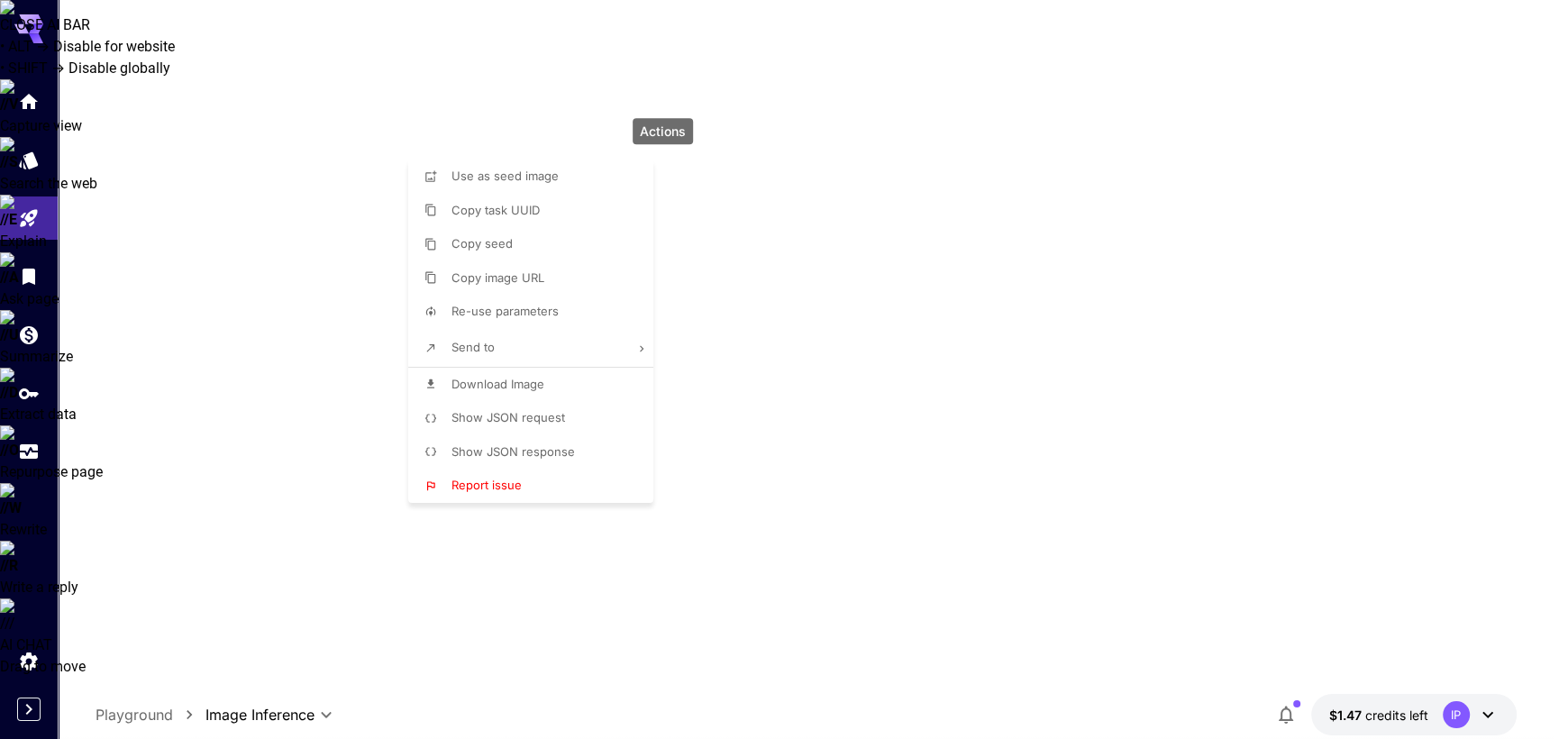
click at [1015, 68] on div at bounding box center [784, 370] width 1568 height 739
